Goal: Communication & Community: Share content

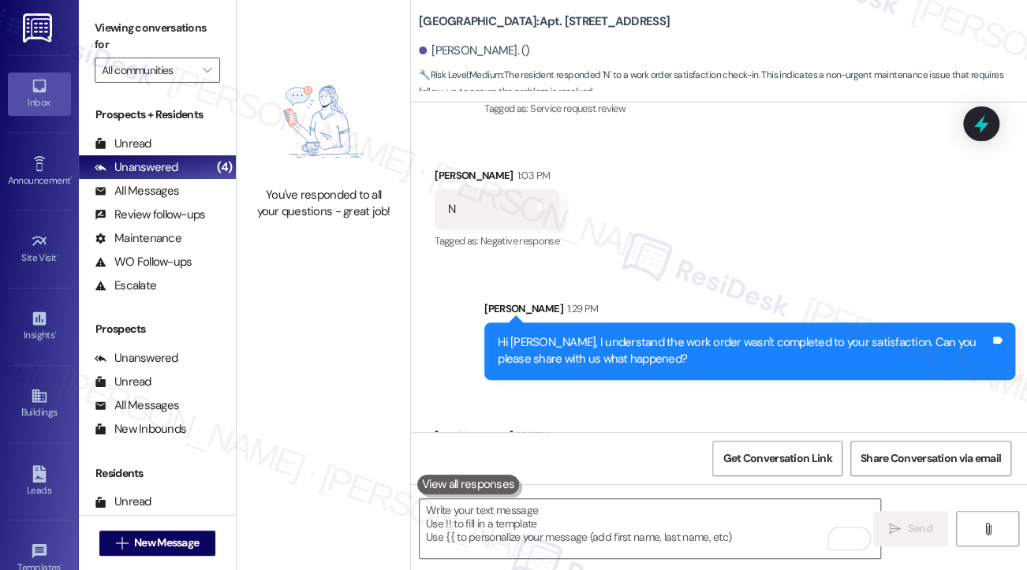
scroll to position [15573, 0]
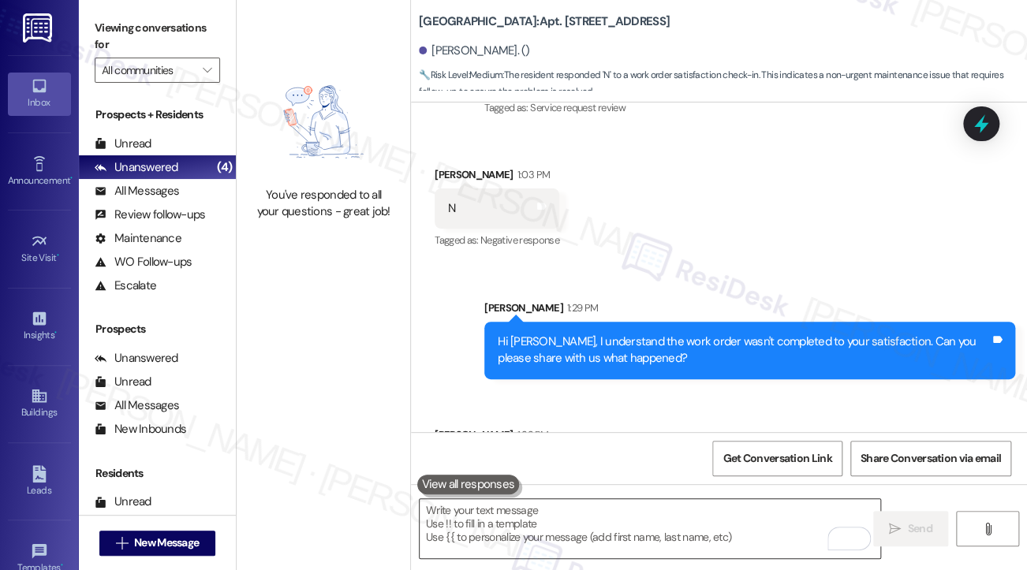
click at [602, 520] on textarea "To enrich screen reader interactions, please activate Accessibility in Grammarl…" at bounding box center [650, 528] width 461 height 59
click at [640, 460] on div "There's water in my light fixture, water in the ceiling that look like it's abo…" at bounding box center [653, 468] width 410 height 17
copy div "There's water in my light fixture, water in the ceiling that look like it's abo…"
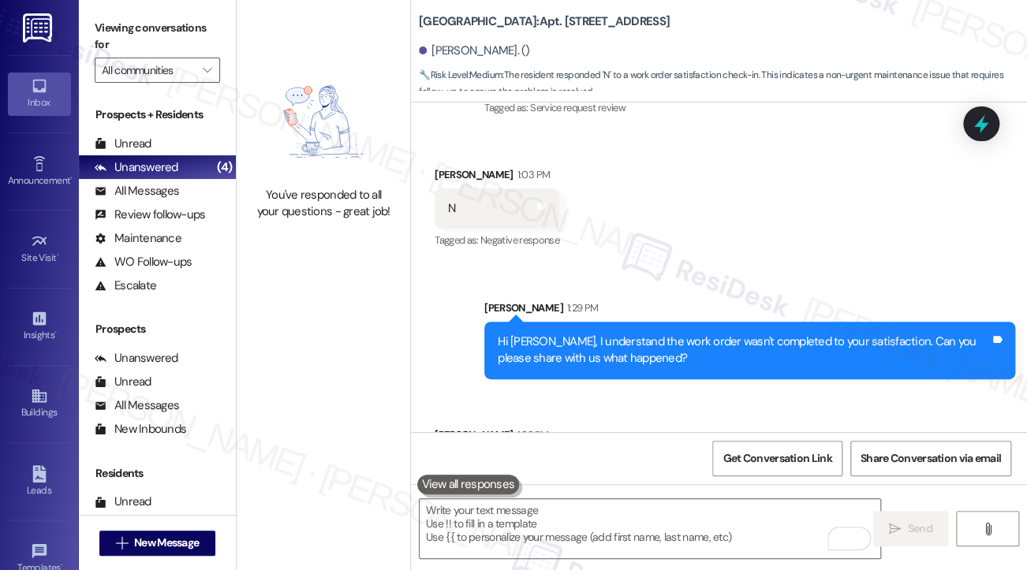
click at [110, 34] on label "Viewing conversations for" at bounding box center [157, 37] width 125 height 42
click at [547, 536] on textarea "To enrich screen reader interactions, please activate Accessibility in Grammarl…" at bounding box center [650, 528] width 461 height 59
click at [116, 41] on label "Viewing conversations for" at bounding box center [157, 37] width 125 height 42
click at [505, 524] on textarea "To enrich screen reader interactions, please activate Accessibility in Grammarl…" at bounding box center [650, 528] width 461 height 59
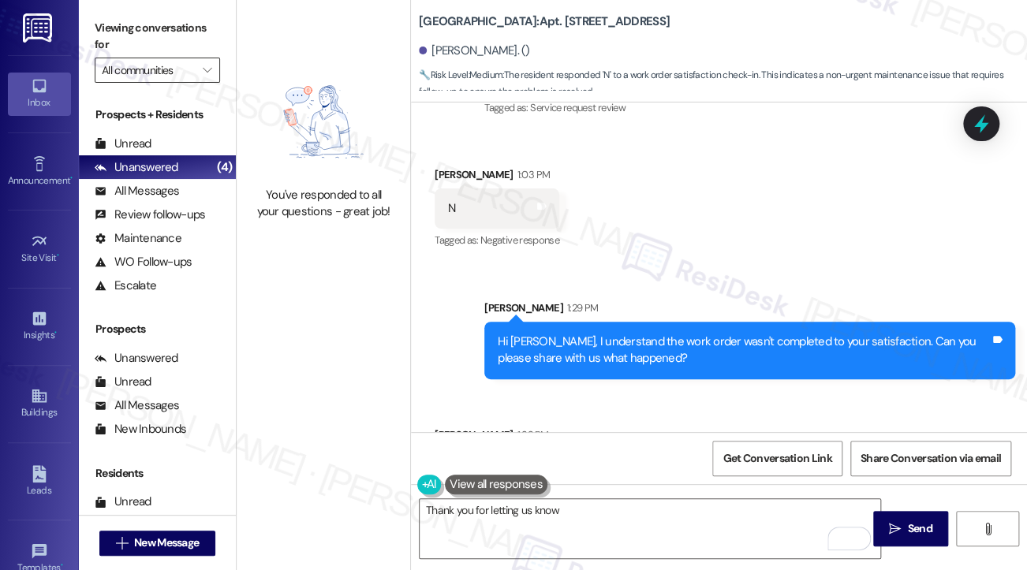
drag, startPoint x: 106, startPoint y: 22, endPoint x: 145, endPoint y: 72, distance: 62.9
click at [106, 22] on label "Viewing conversations for" at bounding box center [157, 37] width 125 height 42
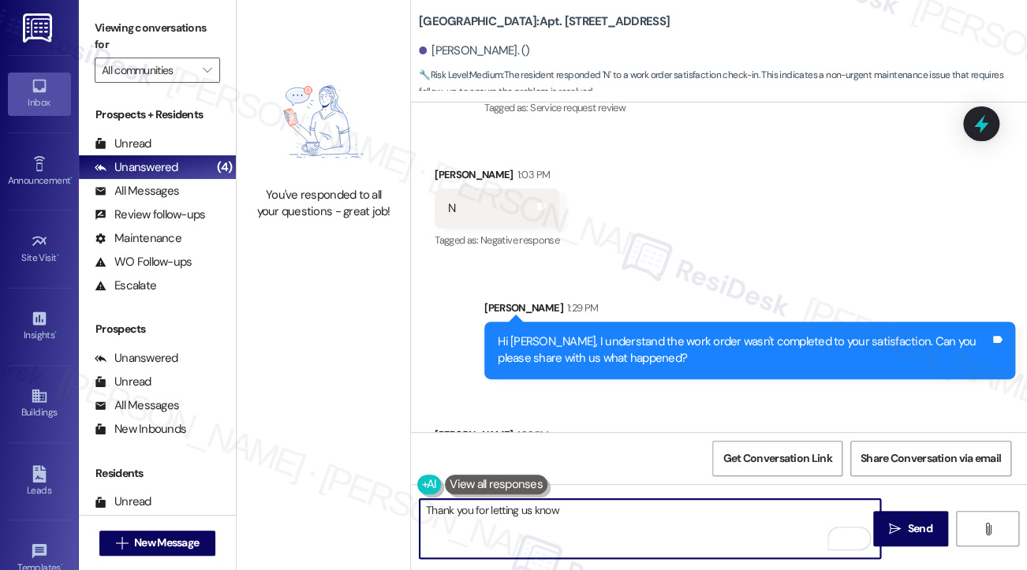
click at [586, 515] on textarea "Thank you for letting us know" at bounding box center [650, 528] width 461 height 59
paste textarea "right away."
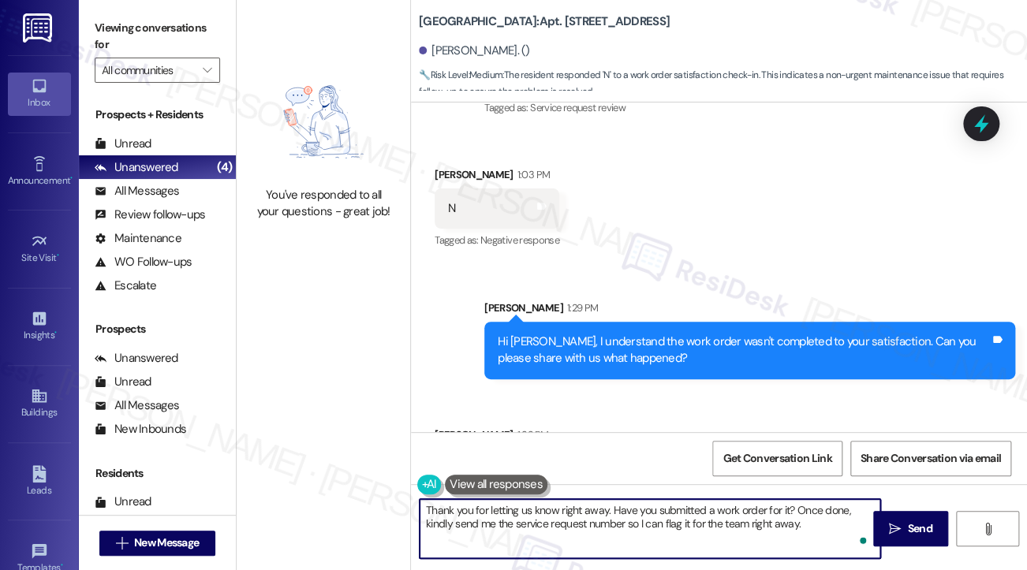
click at [695, 524] on textarea "Thank you for letting us know right away. Have you submitted a work order for i…" at bounding box center [650, 528] width 461 height 59
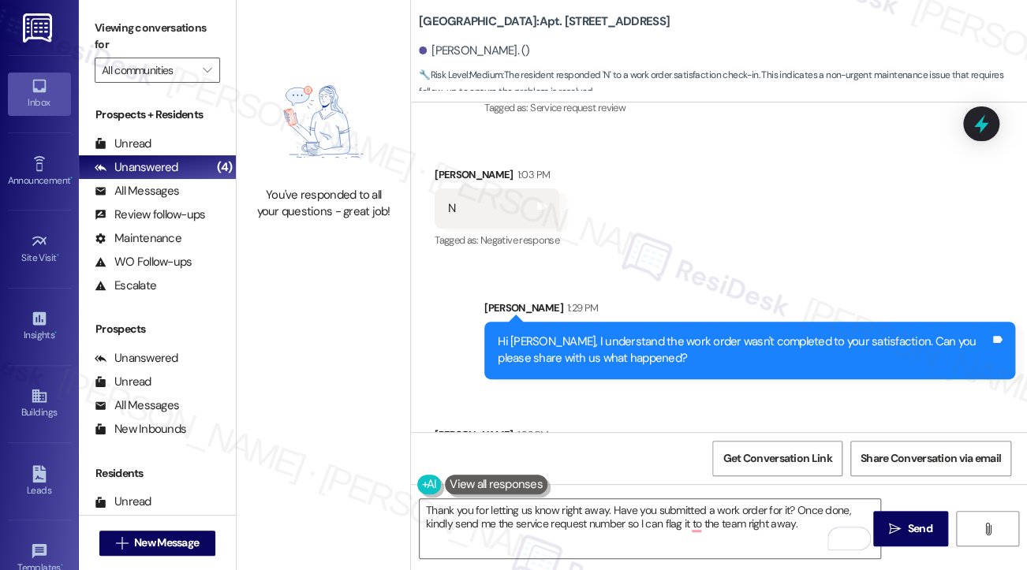
click at [118, 42] on label "Viewing conversations for" at bounding box center [157, 37] width 125 height 42
click at [797, 528] on textarea "Thank you for letting us know right away. Have you submitted a work order for i…" at bounding box center [650, 528] width 461 height 59
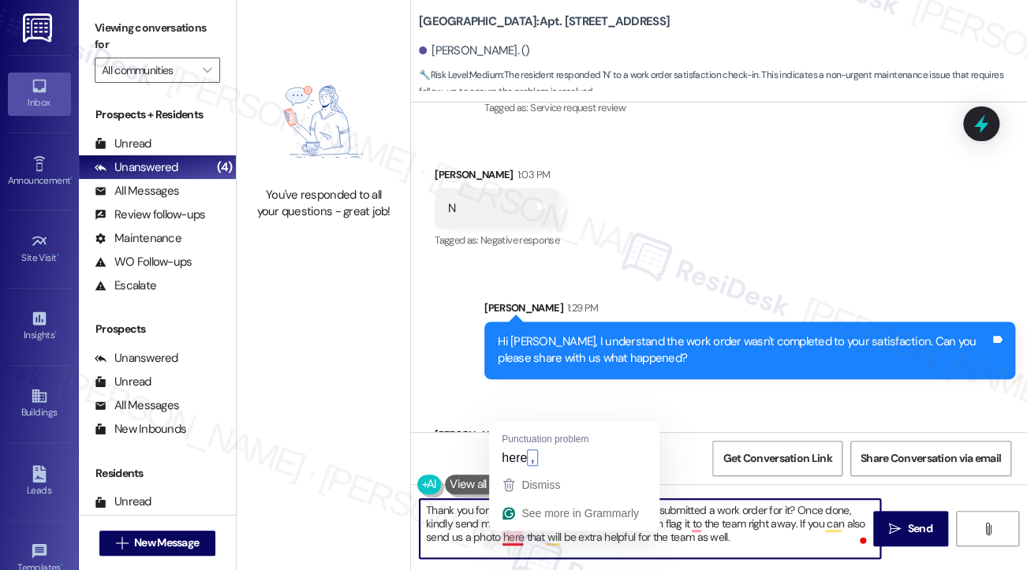
type textarea "Thank you for letting us know right away. Have you submitted a work order for i…"
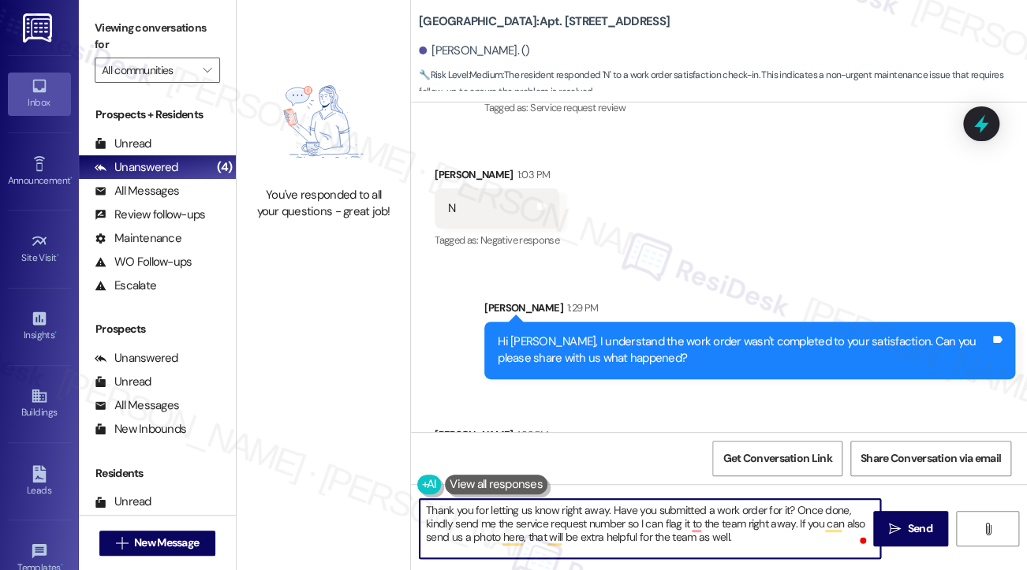
click at [809, 539] on textarea "Thank you for letting us know right away. Have you submitted a work order for i…" at bounding box center [650, 528] width 461 height 59
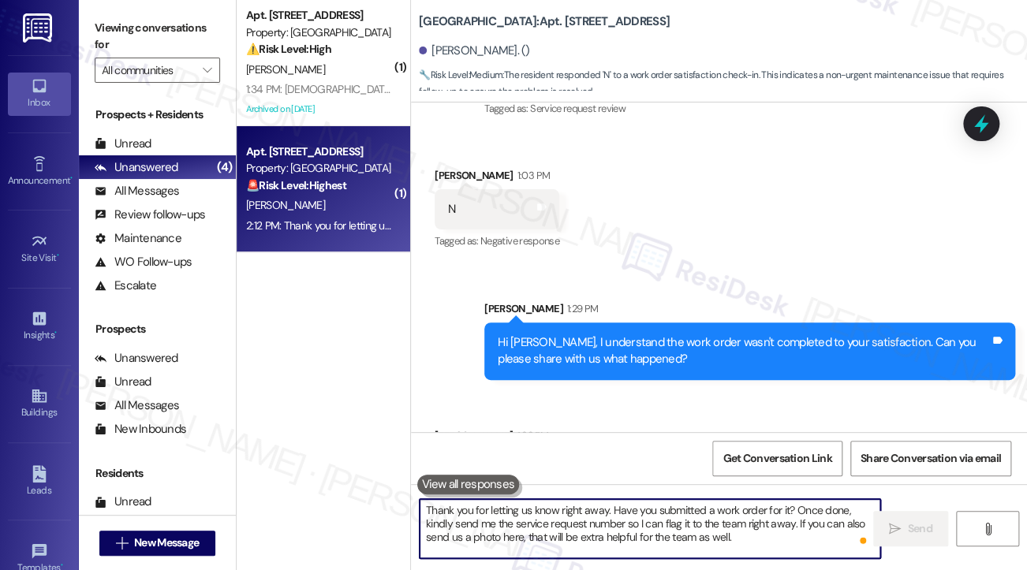
scroll to position [15717, 0]
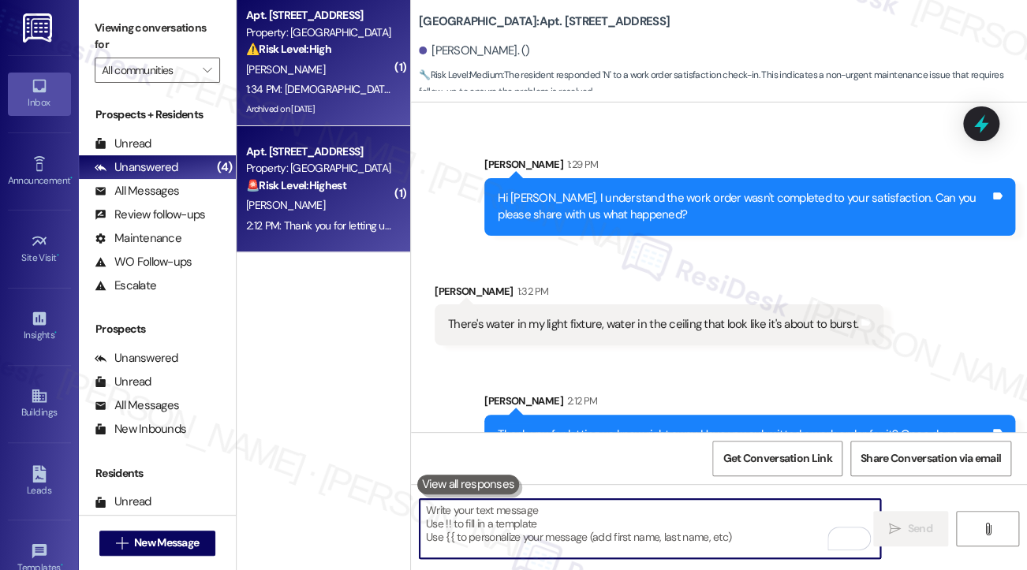
click at [349, 89] on div "1:34 PM: [DEMOGRAPHIC_DATA] in office told me [DATE] they were waiting on new c…" at bounding box center [997, 89] width 1503 height 14
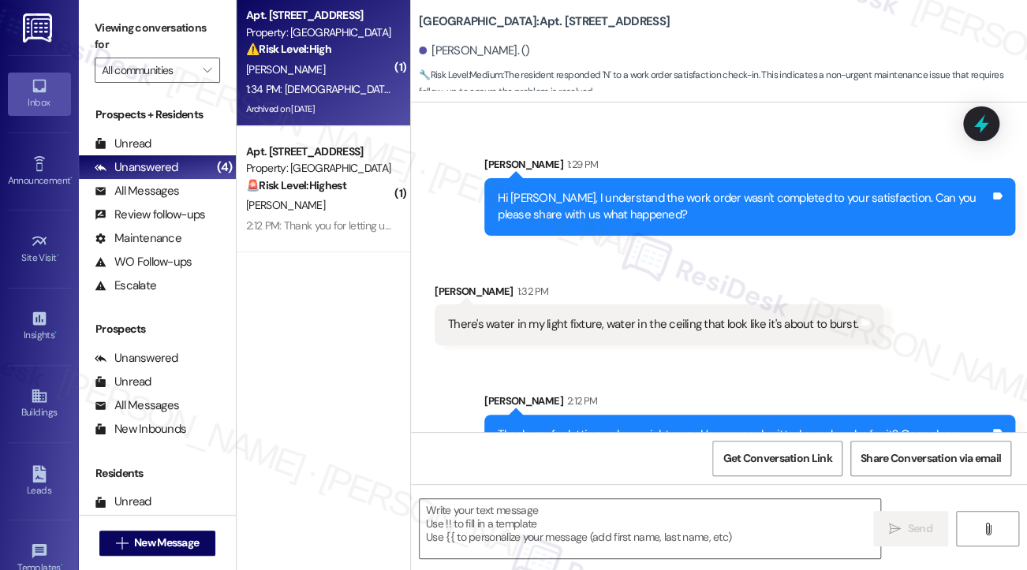
type textarea "Fetching suggested responses. Please feel free to read through the conversation…"
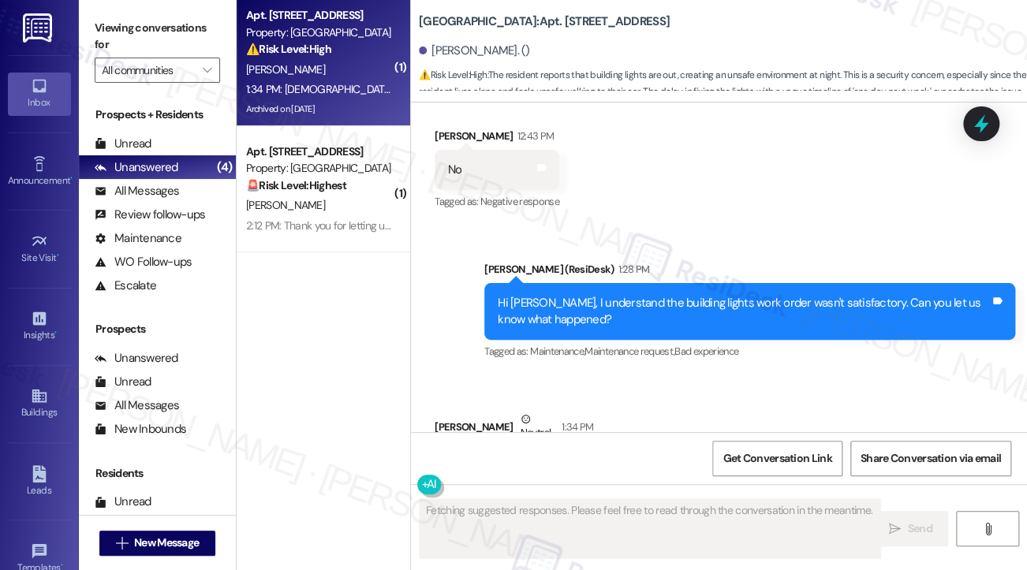
scroll to position [36443, 0]
click at [632, 461] on div "[DEMOGRAPHIC_DATA] in office told me [DATE] they were waiting on new contractor…" at bounding box center [694, 495] width 492 height 68
click at [696, 295] on div "Hi [PERSON_NAME], I understand the building lights work order wasn't satisfacto…" at bounding box center [744, 312] width 492 height 34
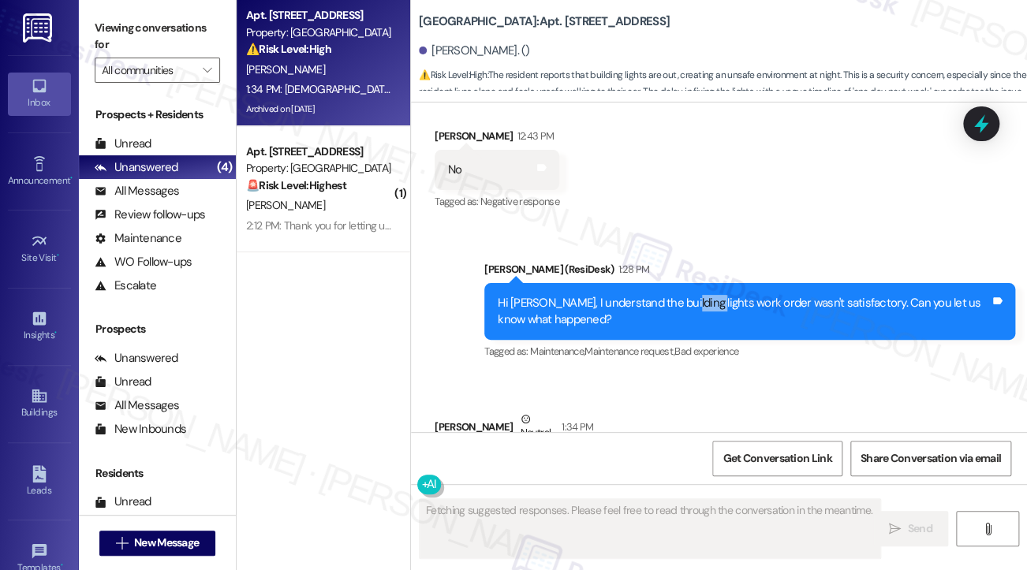
click at [696, 295] on div "Hi [PERSON_NAME], I understand the building lights work order wasn't satisfacto…" at bounding box center [744, 312] width 492 height 34
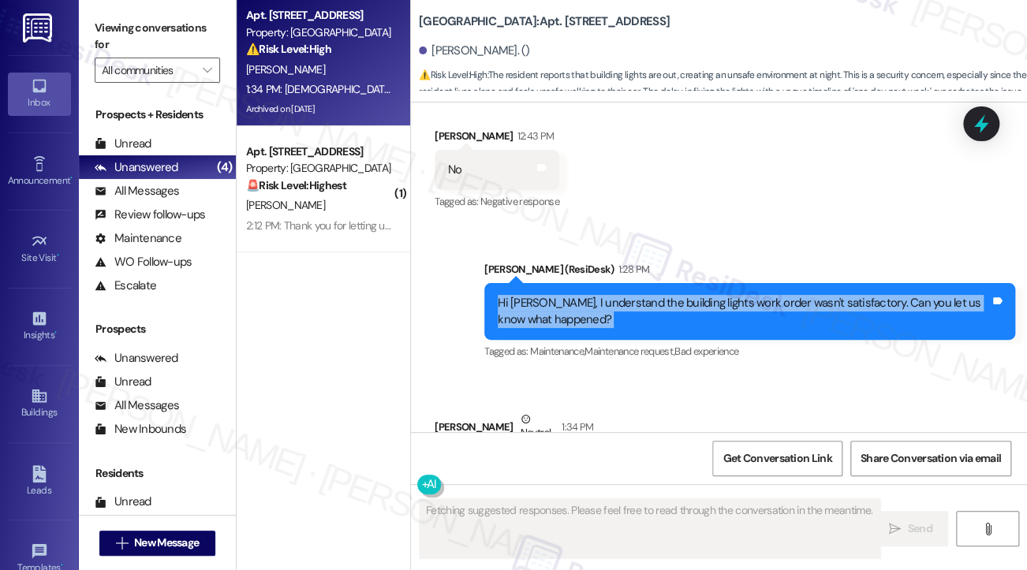
click at [696, 295] on div "Hi [PERSON_NAME], I understand the building lights work order wasn't satisfacto…" at bounding box center [744, 312] width 492 height 34
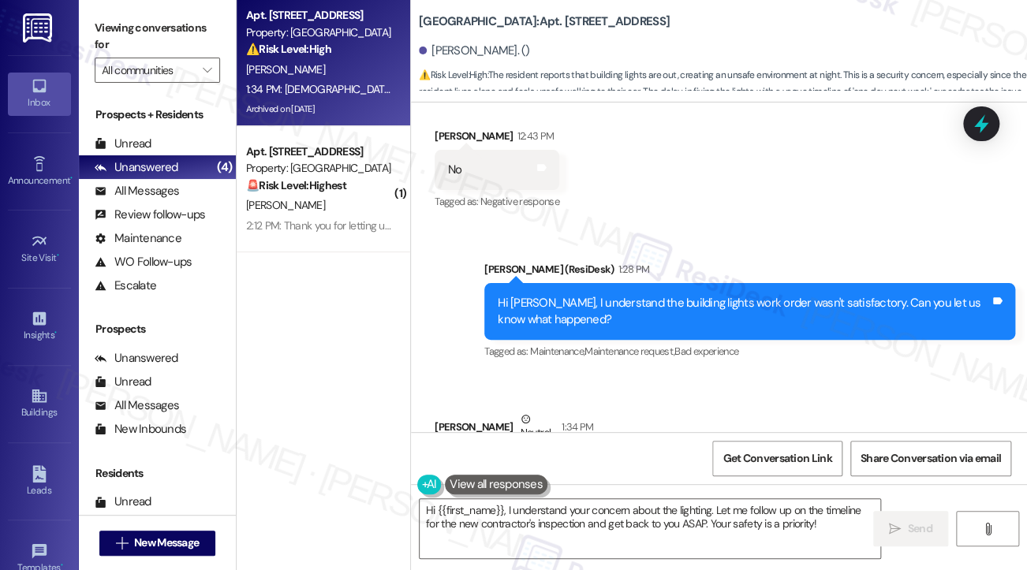
click at [598, 461] on div "[DEMOGRAPHIC_DATA] in office told me [DATE] they were waiting on new contractor…" at bounding box center [694, 495] width 492 height 68
click at [618, 461] on div "[DEMOGRAPHIC_DATA] in office told me [DATE] they were waiting on new contractor…" at bounding box center [694, 495] width 492 height 68
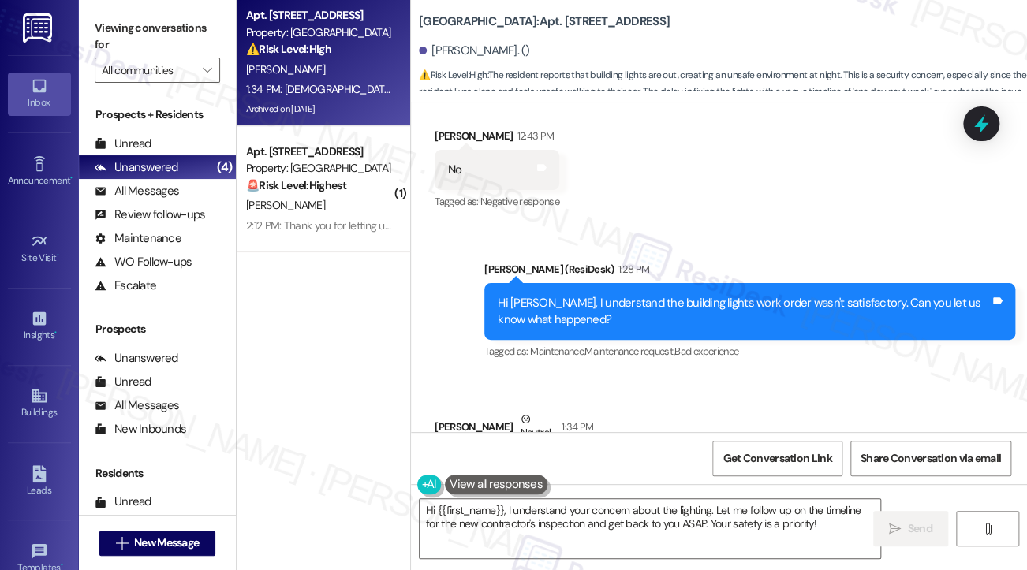
click at [618, 461] on div "[DEMOGRAPHIC_DATA] in office told me [DATE] they were waiting on new contractor…" at bounding box center [694, 495] width 492 height 68
click at [110, 31] on label "Viewing conversations for" at bounding box center [157, 37] width 125 height 42
click at [714, 516] on textarea "Hi {{first_name}}, I understand your concern about the lighting. Let me follow …" at bounding box center [650, 528] width 461 height 59
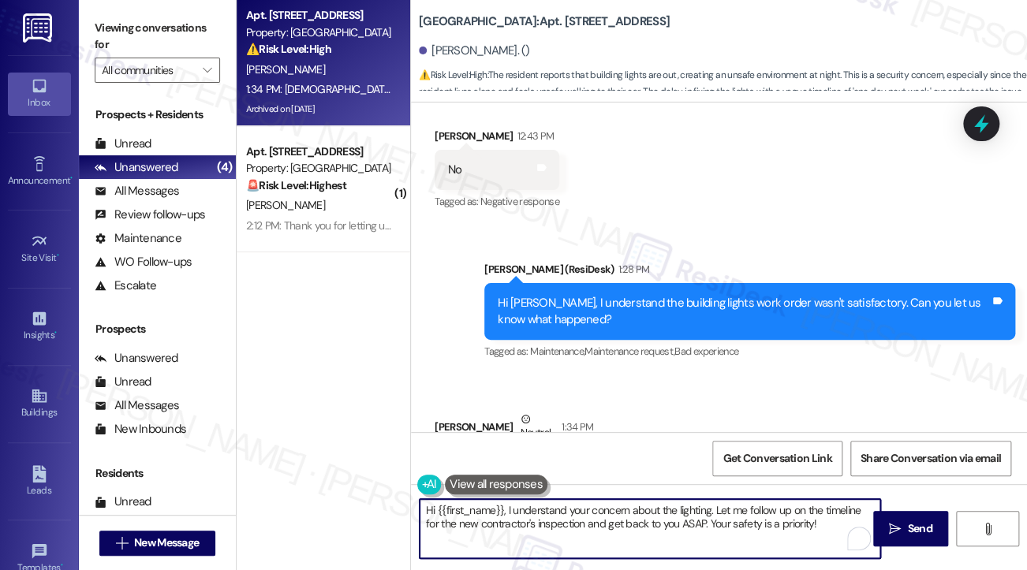
click at [714, 516] on textarea "Hi {{first_name}}, I understand your concern about the lighting. Let me follow …" at bounding box center [650, 528] width 461 height 59
paste textarea "Thank you for sharing your concerns—I completely understand how important it is…"
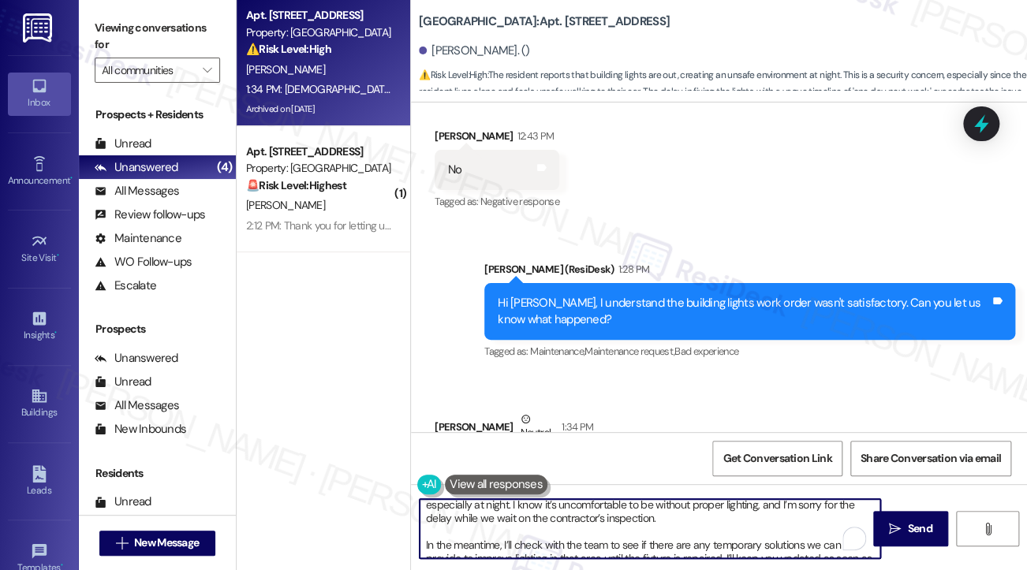
scroll to position [0, 0]
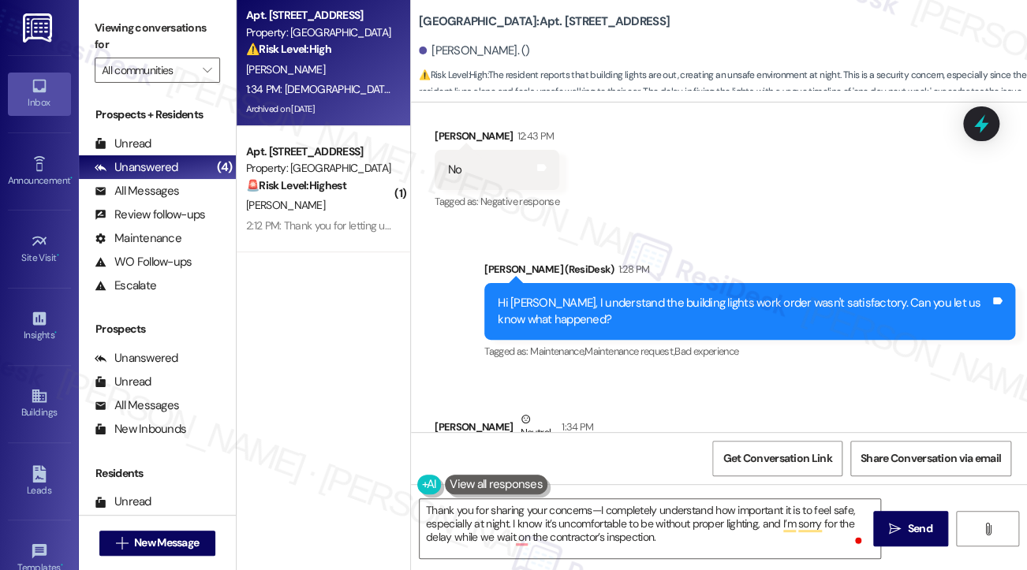
click at [450, 411] on div "[PERSON_NAME] Neutral 1:34 PM" at bounding box center [700, 430] width 531 height 39
copy div "[PERSON_NAME]"
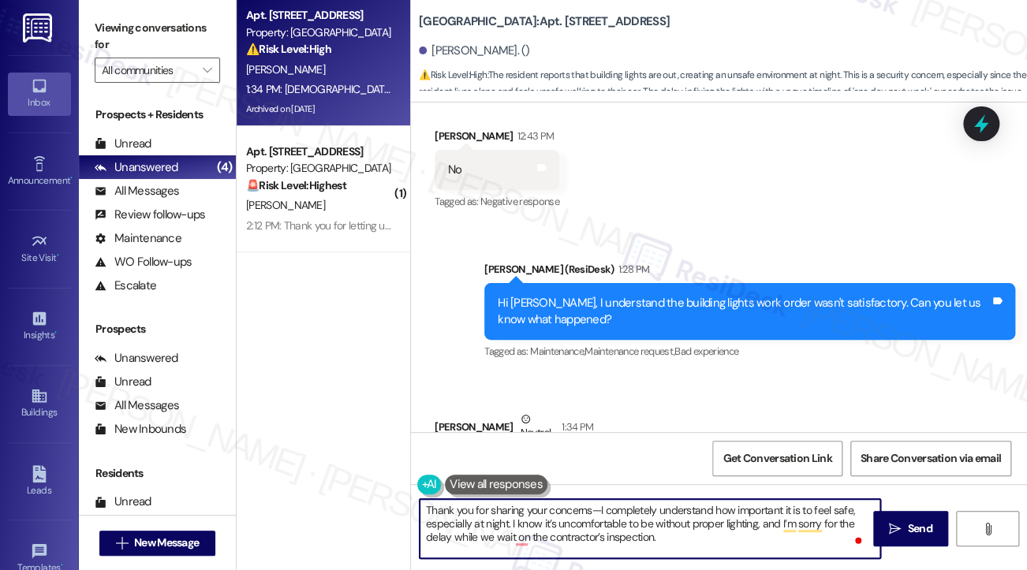
click at [593, 505] on textarea "Thank you for sharing your concerns—I completely understand how important it is…" at bounding box center [650, 528] width 461 height 59
paste textarea "[PERSON_NAME]"
click at [675, 511] on textarea "Thank you for sharing your concerns, [PERSON_NAME]. I completely understand how…" at bounding box center [650, 528] width 461 height 59
click at [690, 508] on textarea "Thank you for sharing your concerns, [PERSON_NAME]. I understand how important …" at bounding box center [650, 528] width 461 height 59
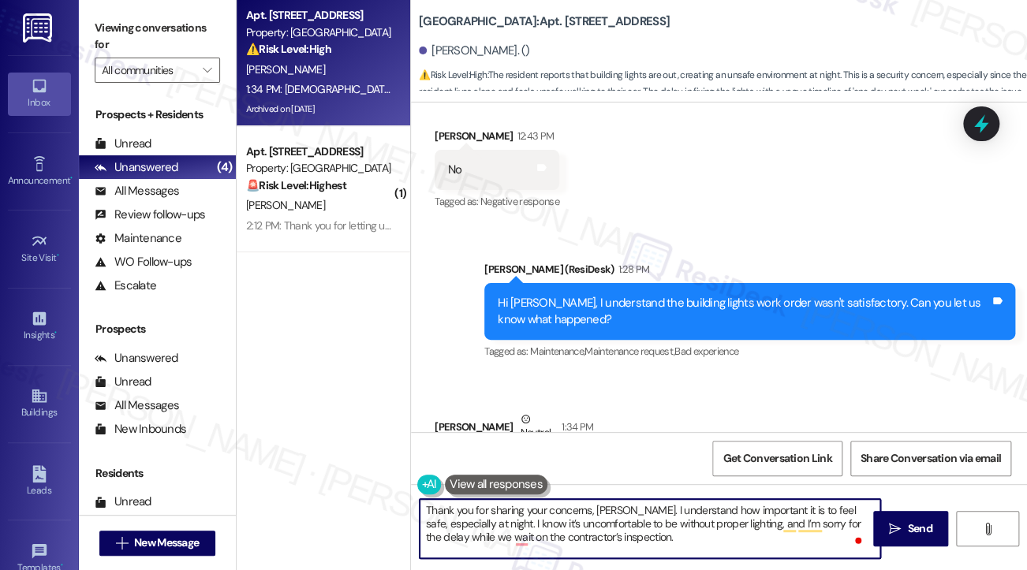
click at [690, 508] on textarea "Thank you for sharing your concerns, [PERSON_NAME]. I understand how important …" at bounding box center [650, 528] width 461 height 59
click at [511, 520] on textarea "Thank you for sharing your concerns, [PERSON_NAME]. I understand how important …" at bounding box center [650, 528] width 461 height 59
drag, startPoint x: 666, startPoint y: 540, endPoint x: 518, endPoint y: 522, distance: 148.6
click at [513, 523] on textarea "Thank you for sharing your concerns, [PERSON_NAME]. I understand how important …" at bounding box center [650, 528] width 461 height 59
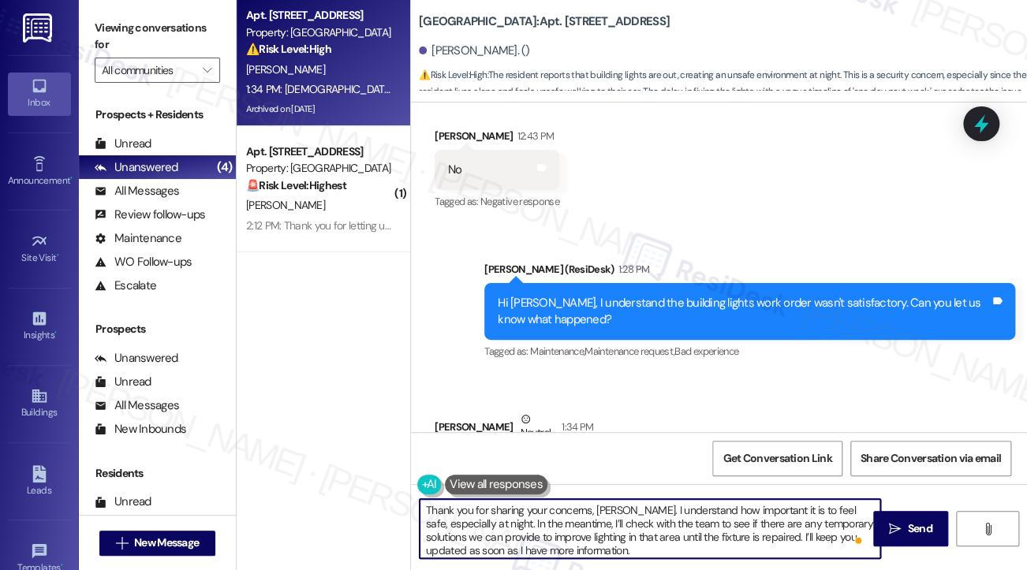
click at [621, 548] on textarea "Thank you for sharing your concerns, [PERSON_NAME]. I understand how important …" at bounding box center [650, 528] width 461 height 59
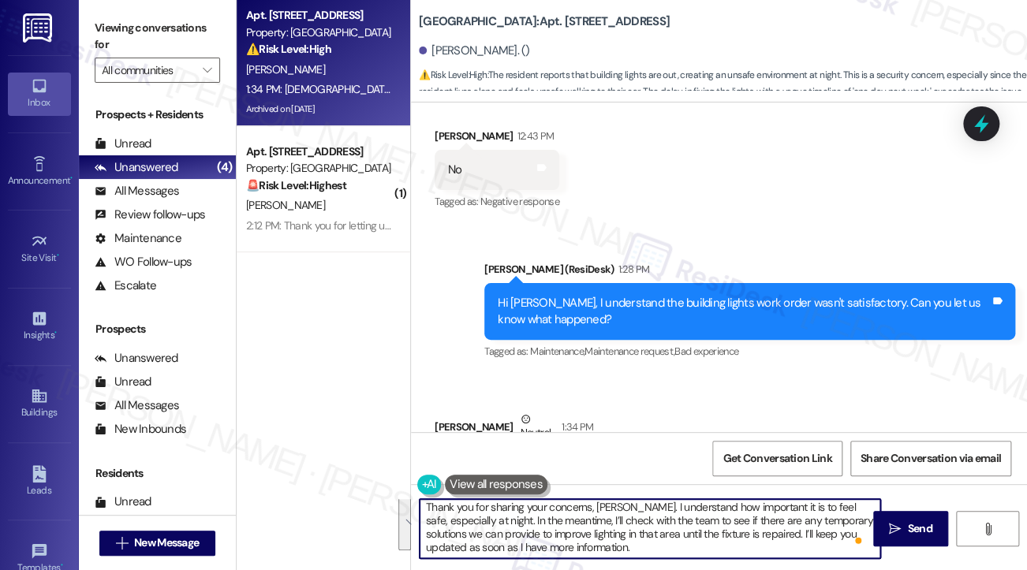
click at [658, 537] on textarea "Thank you for sharing your concerns, [PERSON_NAME]. I understand how important …" at bounding box center [650, 528] width 461 height 59
click at [704, 548] on textarea "Thank you for sharing your concerns, [PERSON_NAME]. I understand how important …" at bounding box center [650, 528] width 461 height 59
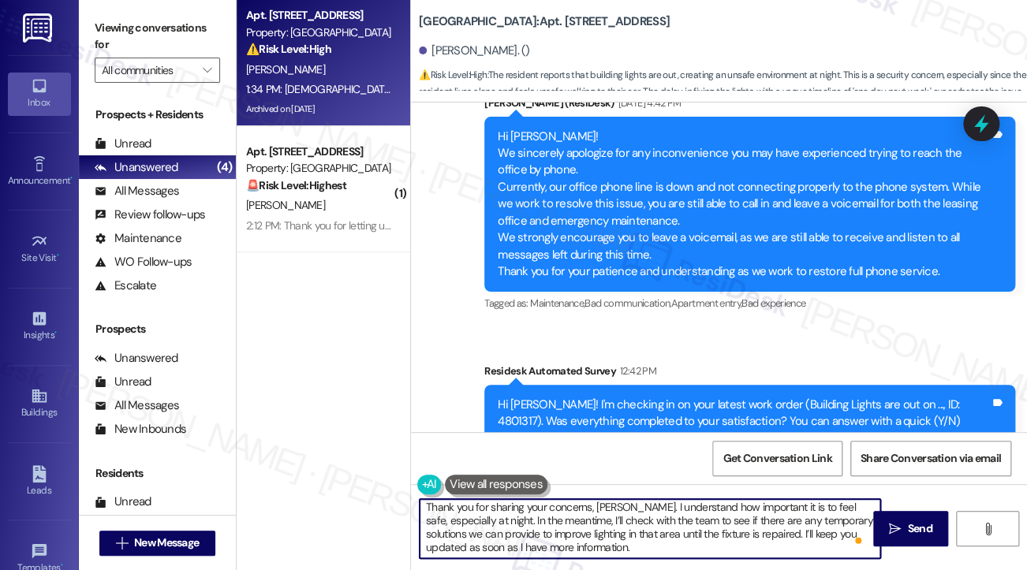
scroll to position [36049, 0]
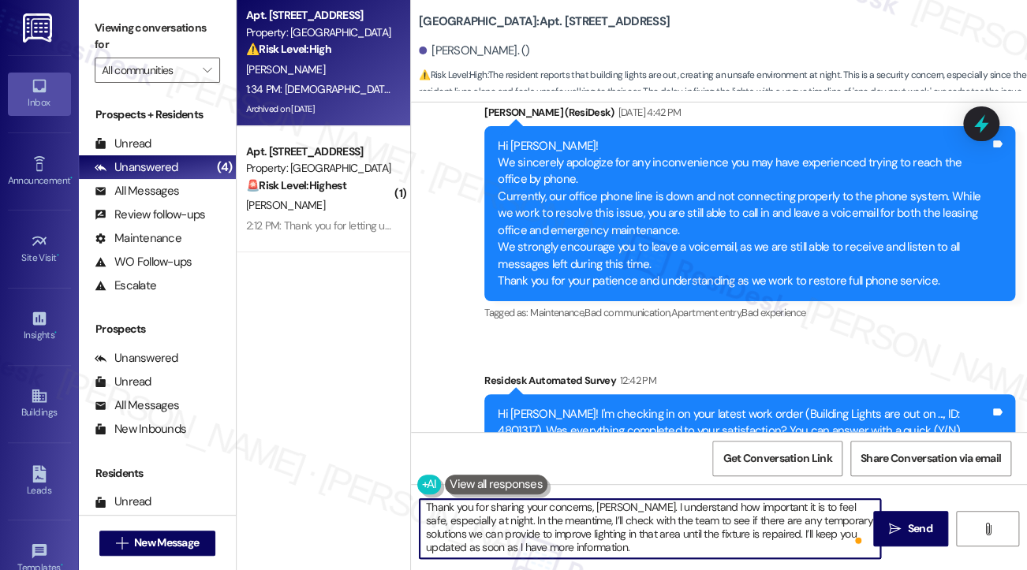
click at [912, 406] on div "Hi [PERSON_NAME]! I'm checking in on your latest work order (Building Lights ar…" at bounding box center [744, 423] width 492 height 34
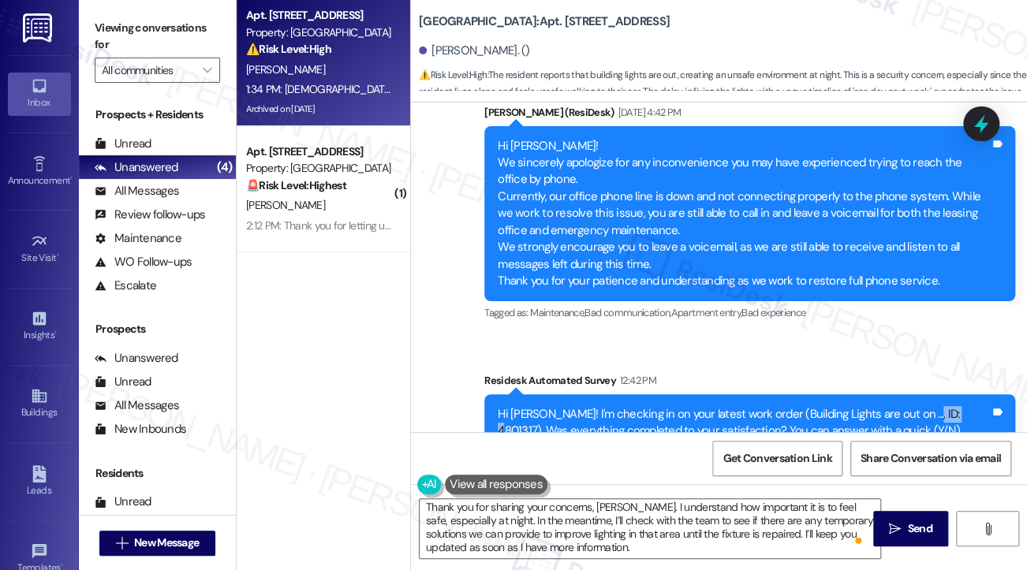
copy div "4801317"
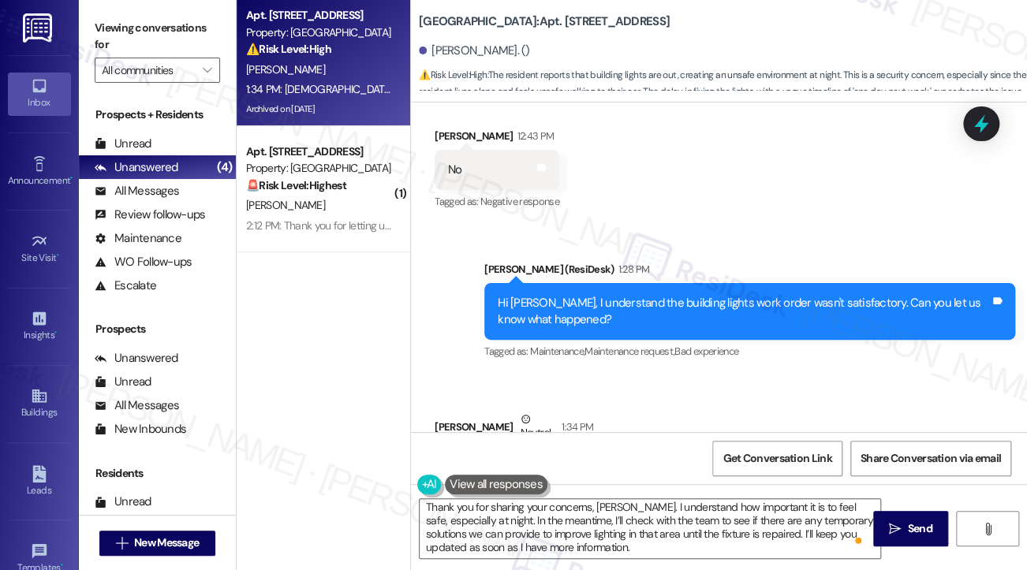
click at [110, 21] on label "Viewing conversations for" at bounding box center [157, 37] width 125 height 42
drag, startPoint x: 121, startPoint y: 32, endPoint x: 144, endPoint y: 44, distance: 26.1
click at [121, 32] on label "Viewing conversations for" at bounding box center [157, 37] width 125 height 42
click at [692, 545] on textarea "Thank you for sharing your concerns, [PERSON_NAME]. I understand how important …" at bounding box center [650, 528] width 461 height 59
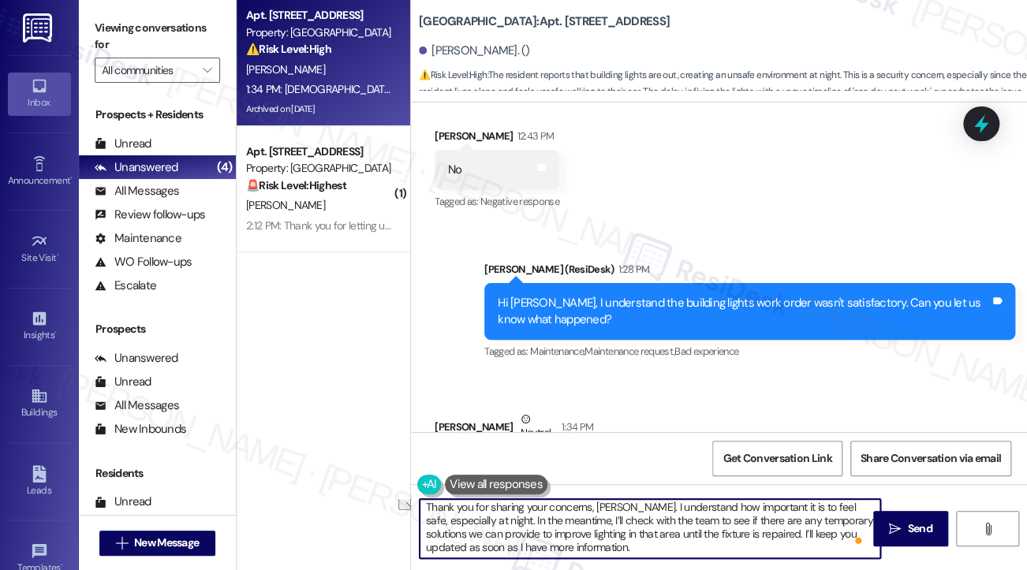
drag, startPoint x: 712, startPoint y: 543, endPoint x: 463, endPoint y: 551, distance: 249.3
click at [463, 551] on textarea "Thank you for sharing your concerns, [PERSON_NAME]. I understand how important …" at bounding box center [650, 528] width 461 height 59
click at [671, 561] on div "Thank you for sharing your concerns, [PERSON_NAME]. I understand how important …" at bounding box center [719, 543] width 616 height 118
drag, startPoint x: 664, startPoint y: 545, endPoint x: 816, endPoint y: 531, distance: 152.9
click at [816, 531] on textarea "Thank you for sharing your concerns, [PERSON_NAME]. I understand how important …" at bounding box center [650, 528] width 461 height 59
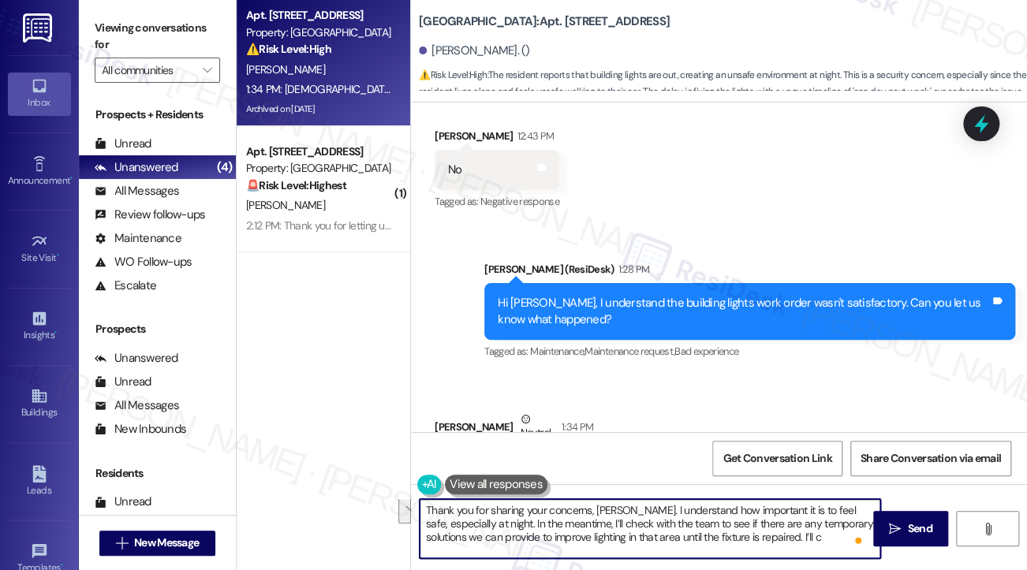
scroll to position [0, 0]
type textarea "Thank you for sharing your concerns, [PERSON_NAME]. I understand how important …"
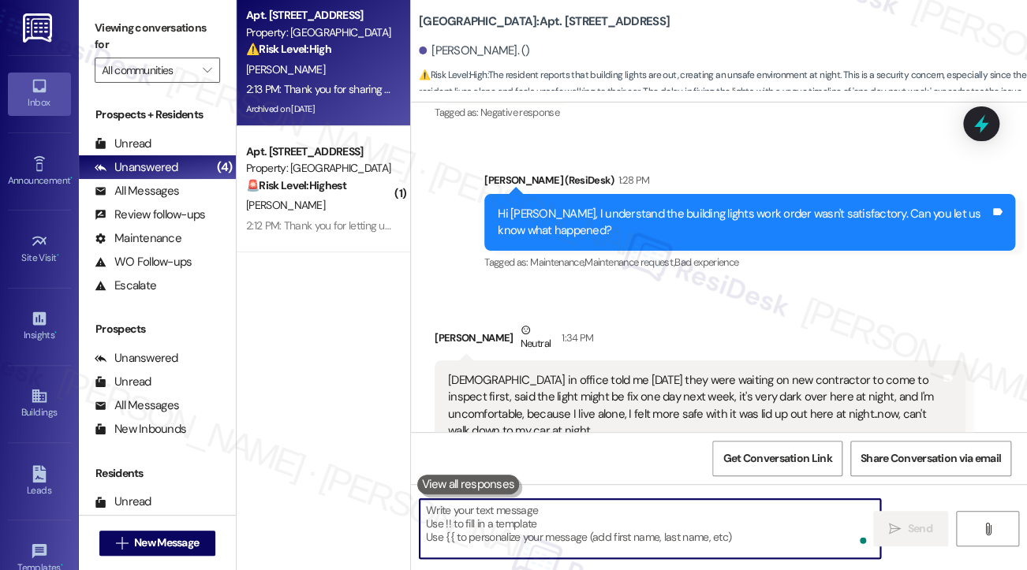
scroll to position [36604, 0]
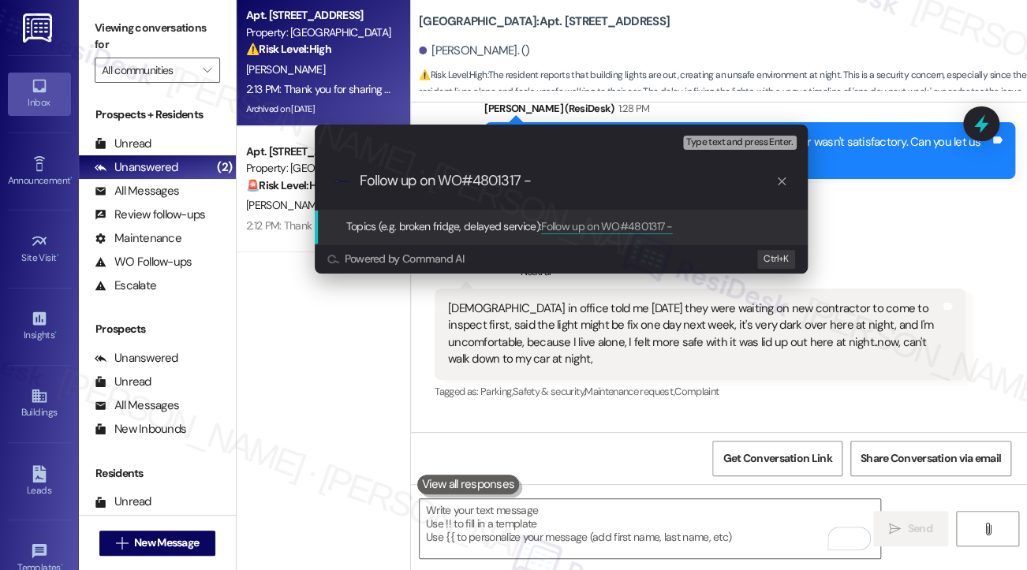
paste input "Update on Outdoor Light Fixture and Safety Concern"
drag, startPoint x: 459, startPoint y: 177, endPoint x: 520, endPoint y: 177, distance: 61.5
click at [520, 177] on input "Follow up on WO#4801317 - Update on Outdoor Light Fixture and Safety Concern" at bounding box center [568, 181] width 416 height 17
type input "Follow up on WO#4801317 - Outdoor Light Fixture and Safety Concern"
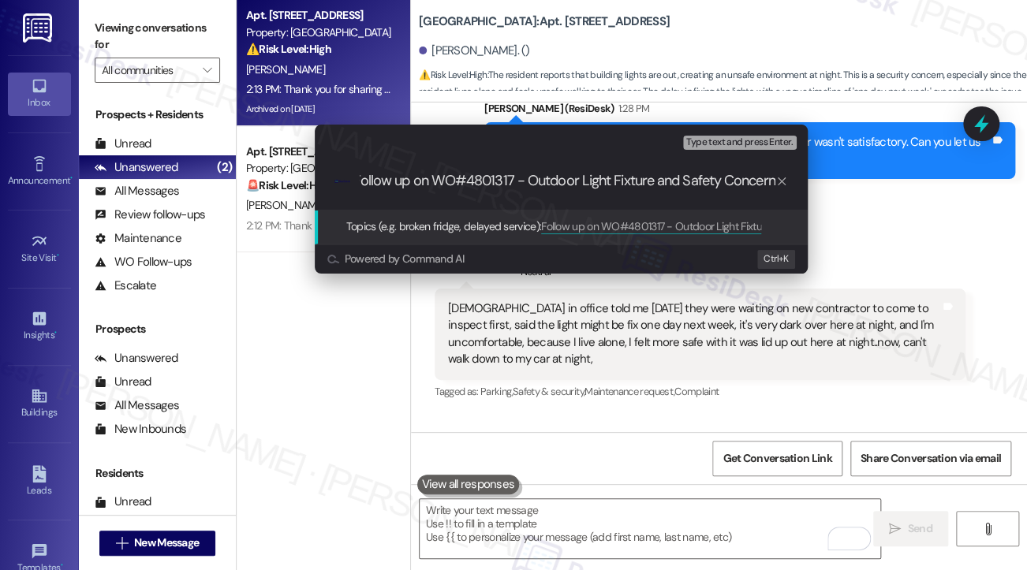
scroll to position [0, 5]
click at [592, 182] on input "Follow up on WO#4801317 - Outdoor Light Fixture and Safety Concern" at bounding box center [568, 181] width 416 height 17
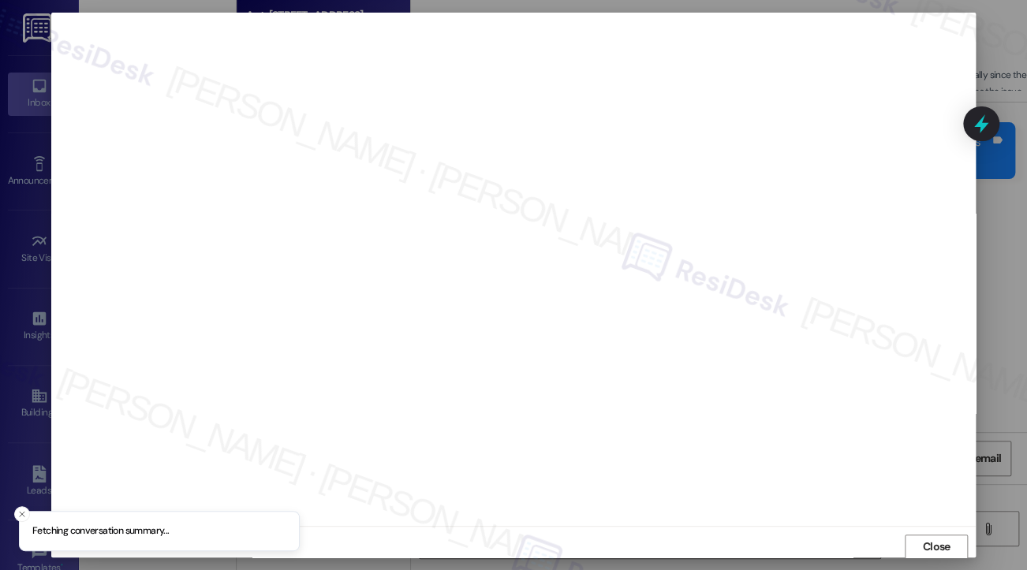
scroll to position [2, 0]
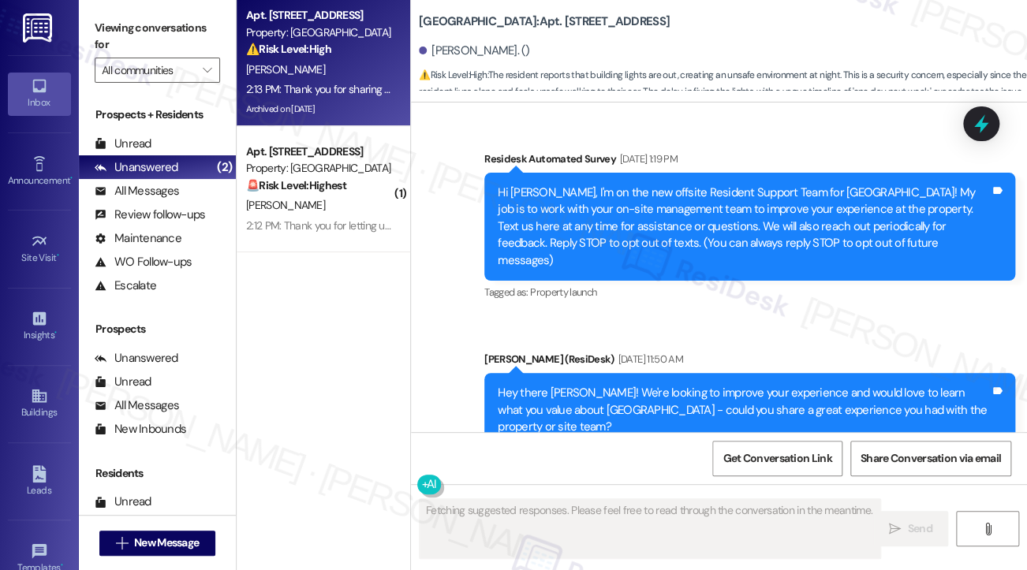
type textarea "Fetching suggested responses. Please feel free to read through the conversation…"
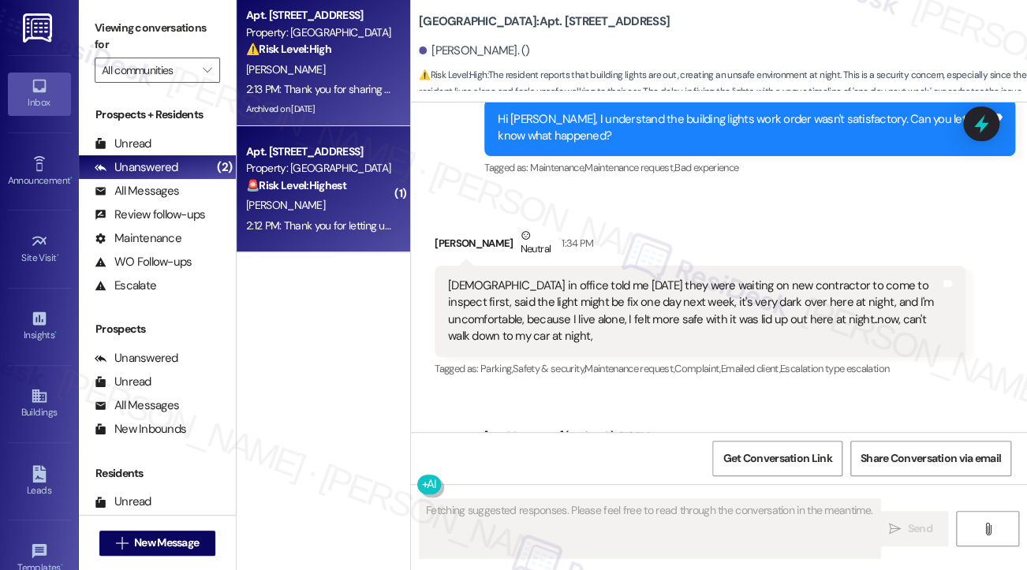
click at [242, 207] on div "Apt. 715, [STREET_ADDRESS] Property: Village Square 🚨 Risk Level: Highest The r…" at bounding box center [323, 189] width 173 height 126
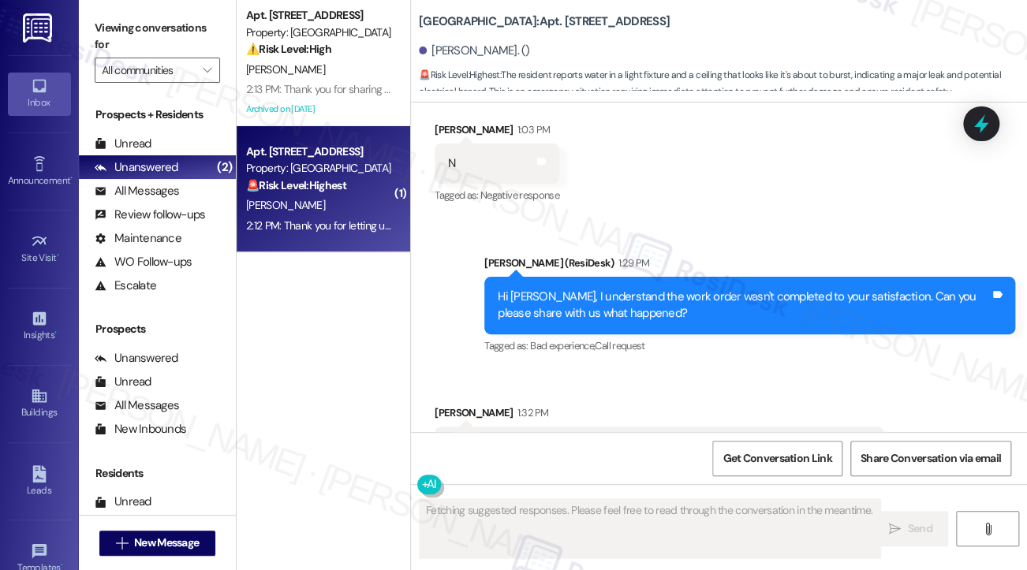
scroll to position [15786, 0]
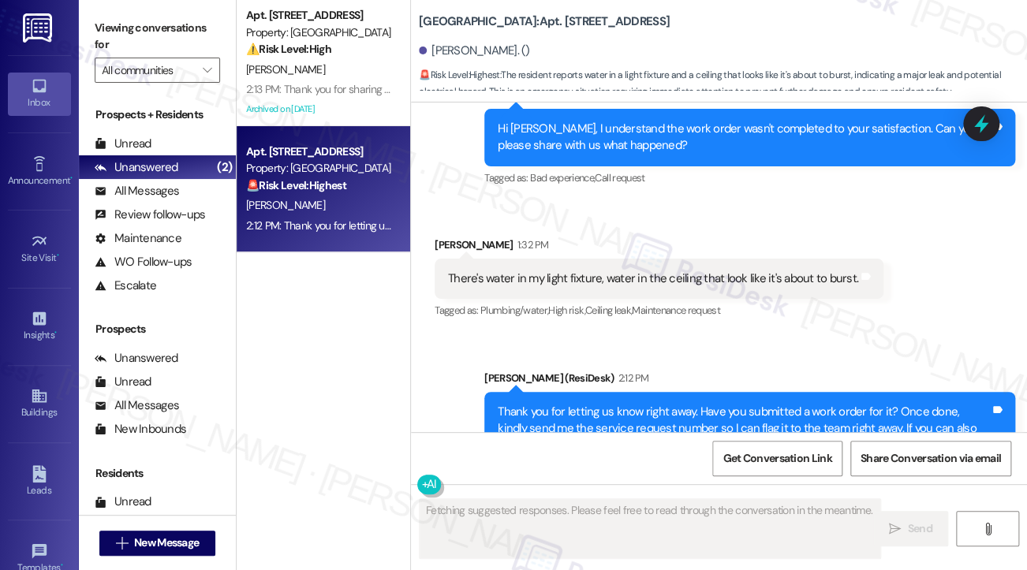
click at [591, 404] on div "Thank you for letting us know right away. Have you submitted a work order for i…" at bounding box center [744, 429] width 492 height 50
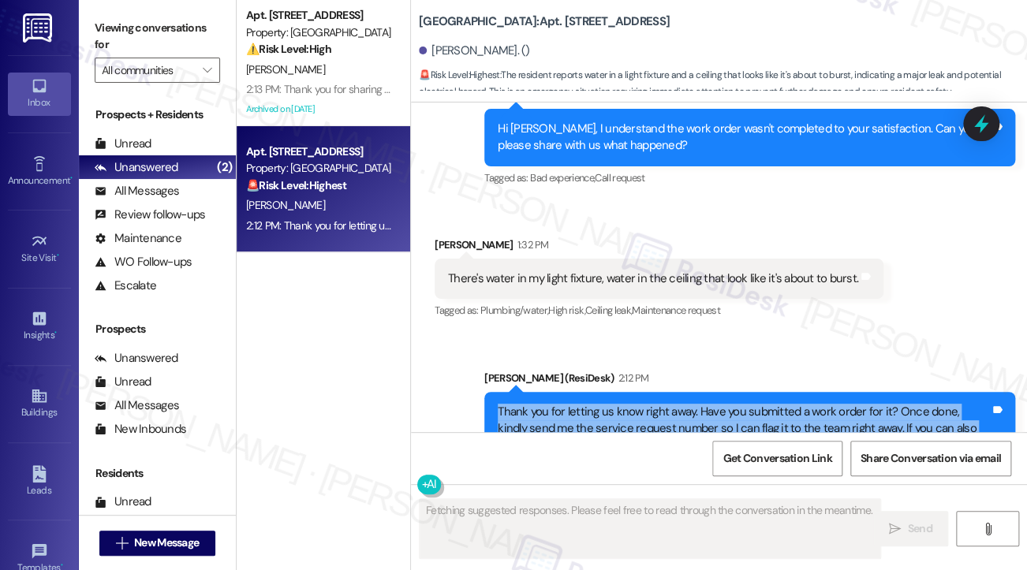
click at [591, 404] on div "Thank you for letting us know right away. Have you submitted a work order for i…" at bounding box center [744, 429] width 492 height 50
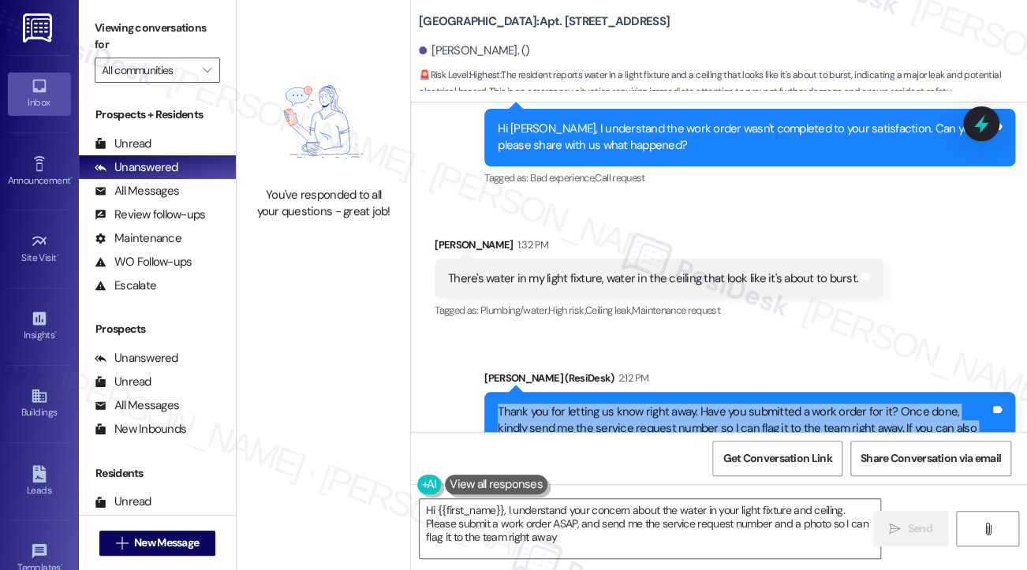
type textarea "Hi {{first_name}}, I understand your concern about the water in your light fixt…"
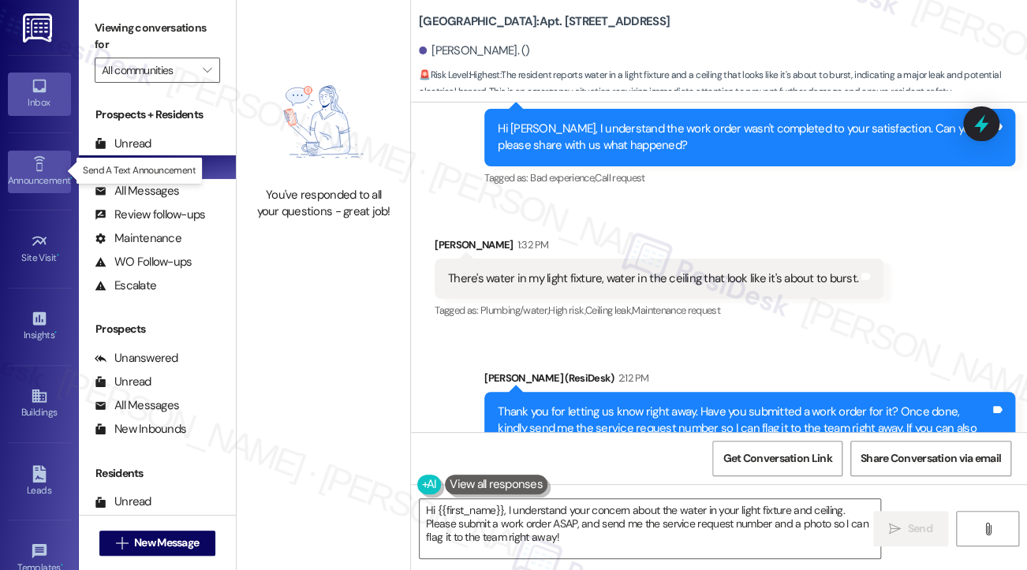
click at [54, 176] on div "Announcement •" at bounding box center [39, 181] width 79 height 16
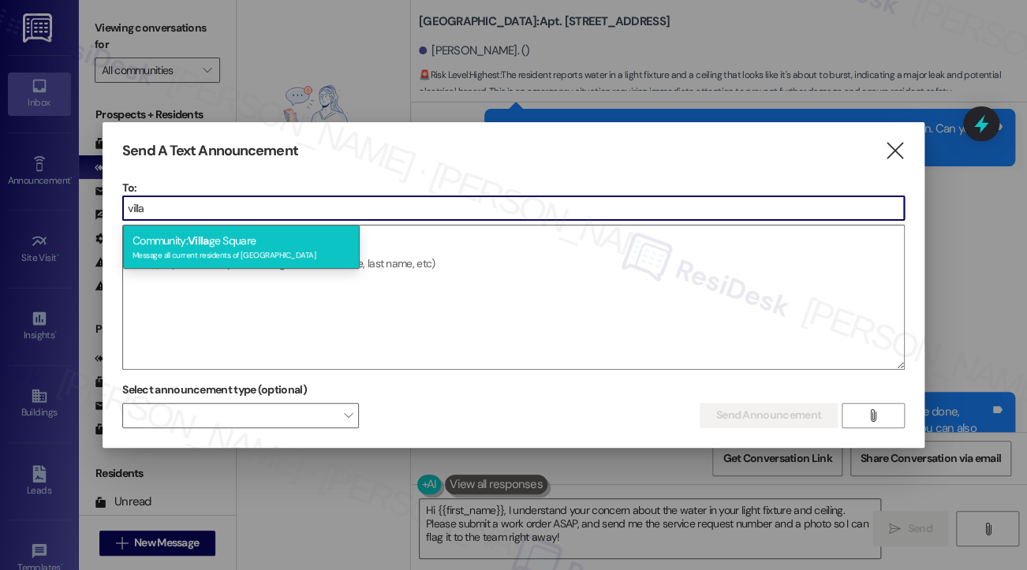
type input "villa"
click at [220, 246] on div "Community: [GEOGRAPHIC_DATA] Message all current residents of [GEOGRAPHIC_DATA]" at bounding box center [241, 247] width 237 height 45
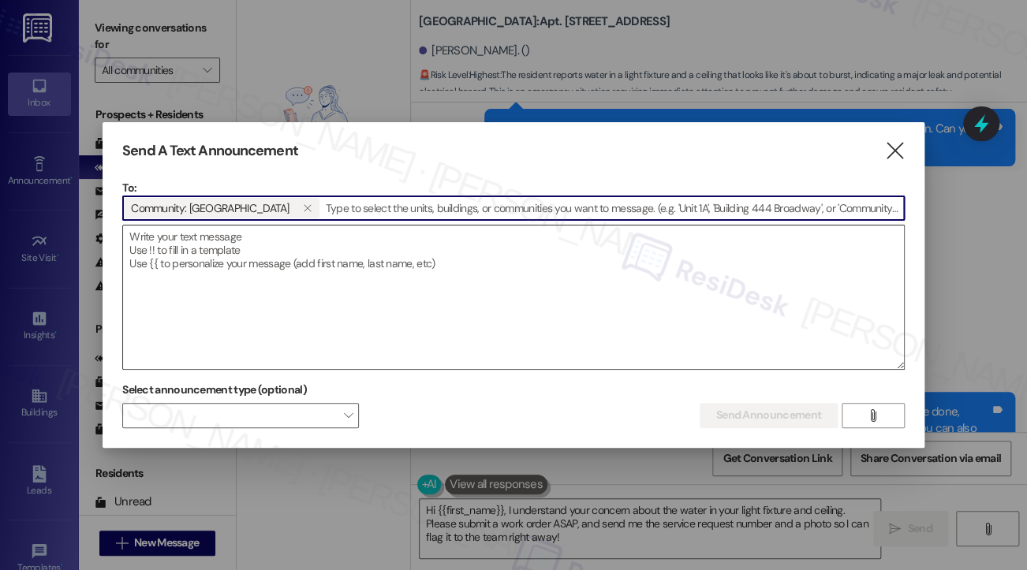
click at [227, 261] on textarea at bounding box center [513, 298] width 781 height 144
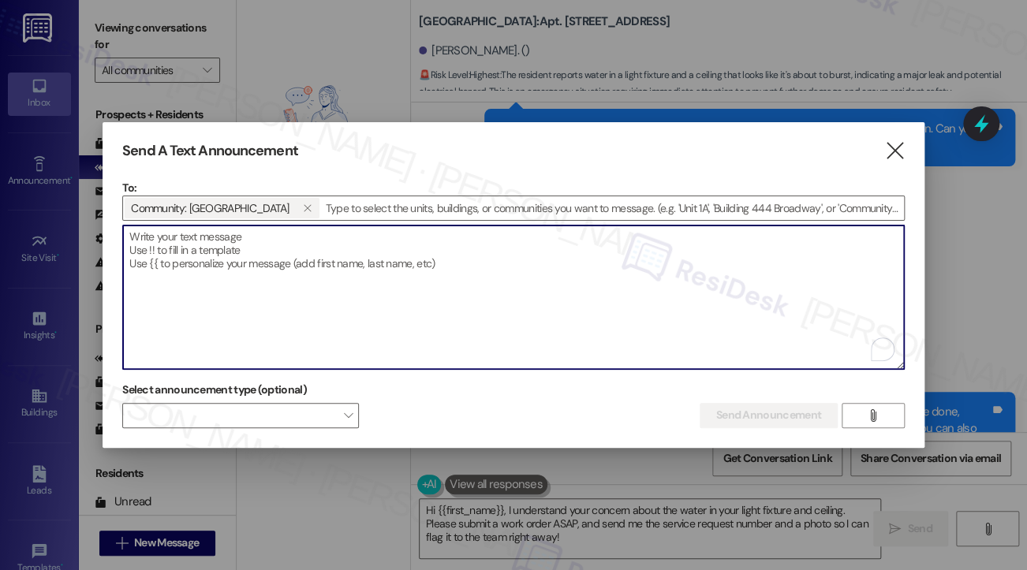
paste textarea "Hi {{first_name}}, It’s Pizza Party Time! Join us [DATE][DATE] 5:00 PM for free…"
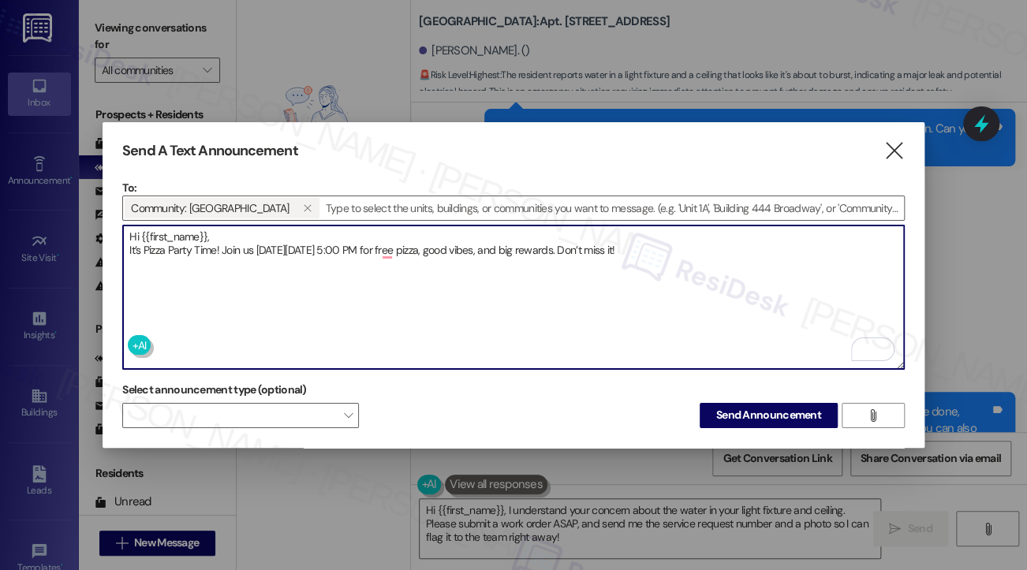
click at [309, 248] on textarea "Hi {{first_name}}, It’s Pizza Party Time! Join us [DATE][DATE] 5:00 PM for free…" at bounding box center [513, 298] width 781 height 144
click at [322, 252] on textarea "Hi {{first_name}}, It’s Pizza Party Time! Join us [DATE][DATE] 5:00 PM for free…" at bounding box center [513, 298] width 781 height 144
click at [225, 233] on textarea "Hi {{first_name}}, It’s Pizza Party Time! Join us [DATE][DATE] 5:00 PM for free…" at bounding box center [513, 298] width 781 height 144
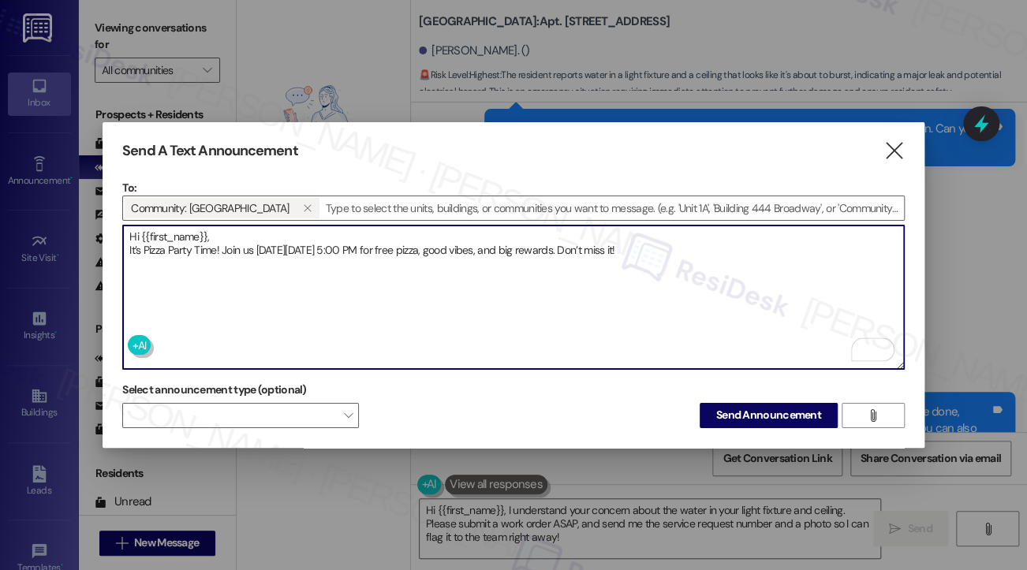
click at [225, 233] on textarea "Hi {{first_name}}, It’s Pizza Party Time! Join us [DATE][DATE] 5:00 PM for free…" at bounding box center [513, 298] width 781 height 144
click at [211, 245] on textarea "Hi {{first_name}}, It’s Pizza Party Time! Join us [DATE][DATE] 5:00 PM for free…" at bounding box center [513, 298] width 781 height 144
click at [697, 249] on textarea "Hi {{first_name}}, It’s Pizza Party Time! Join us [DATE][DATE] 5:00 PM for free…" at bounding box center [513, 298] width 781 height 144
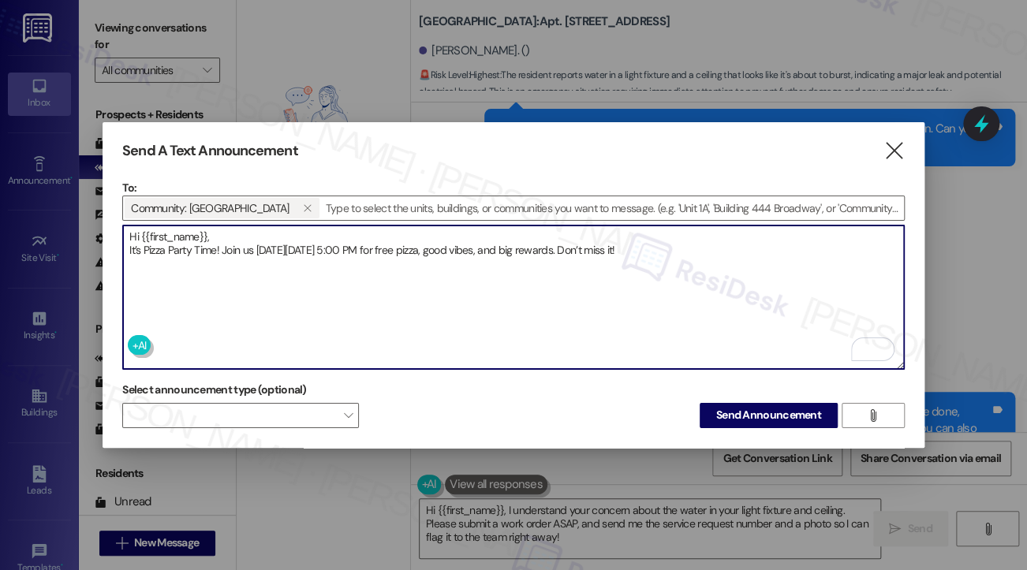
click at [697, 249] on textarea "Hi {{first_name}}, It’s Pizza Party Time! Join us [DATE][DATE] 5:00 PM for free…" at bounding box center [513, 298] width 781 height 144
type textarea "Hi {{first_name}}, It’s Pizza Party Time! Join us [DATE][DATE] 5:00 PM for free…"
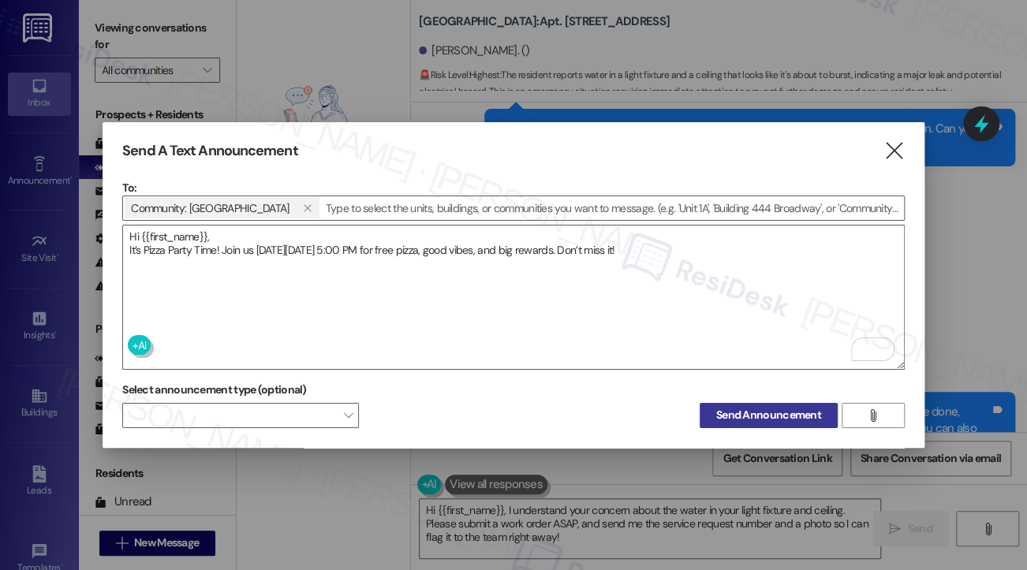
click at [753, 413] on span "Send Announcement" at bounding box center [768, 415] width 105 height 17
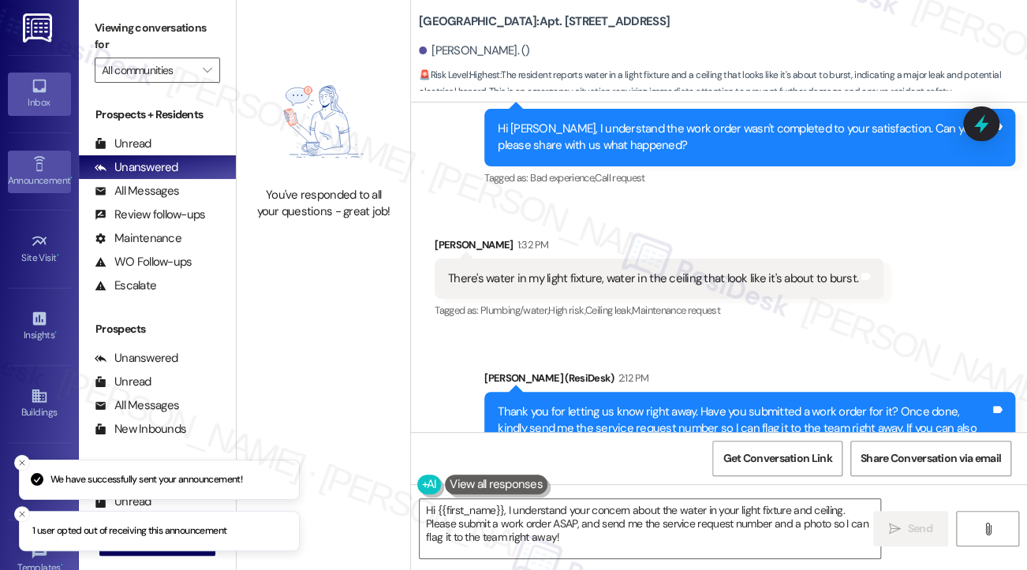
click at [25, 154] on link "Announcement •" at bounding box center [39, 172] width 63 height 43
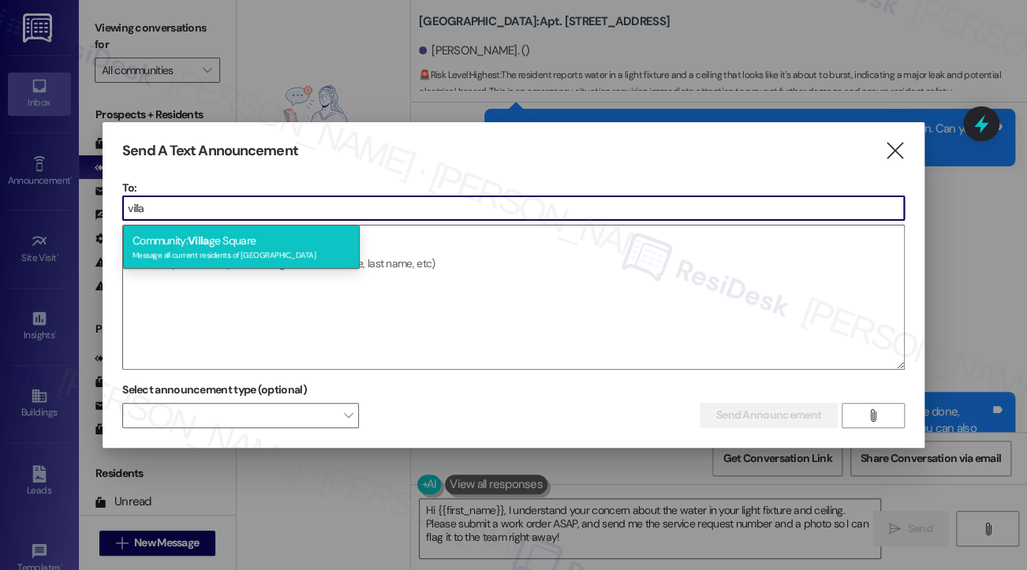
type input "villa"
click at [244, 243] on div "Community: [GEOGRAPHIC_DATA] Message all current residents of [GEOGRAPHIC_DATA]" at bounding box center [241, 247] width 237 height 45
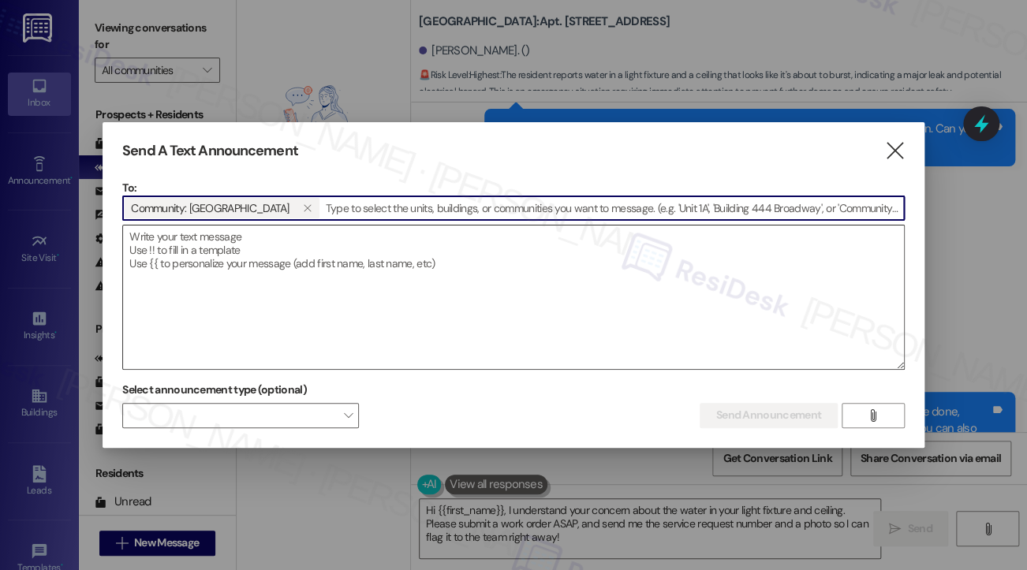
click at [287, 239] on textarea at bounding box center [513, 298] width 781 height 144
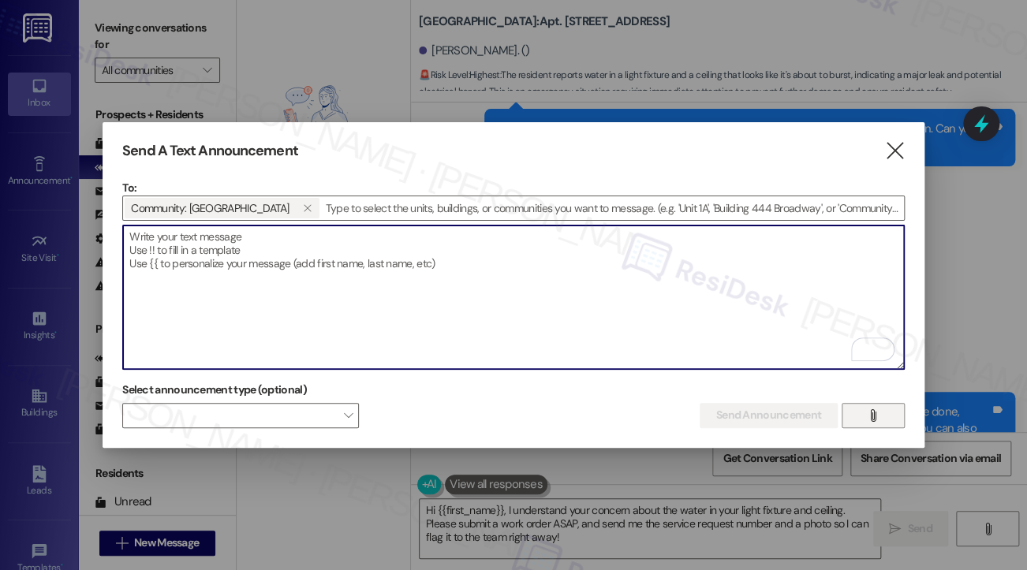
click at [883, 411] on button "" at bounding box center [872, 415] width 63 height 25
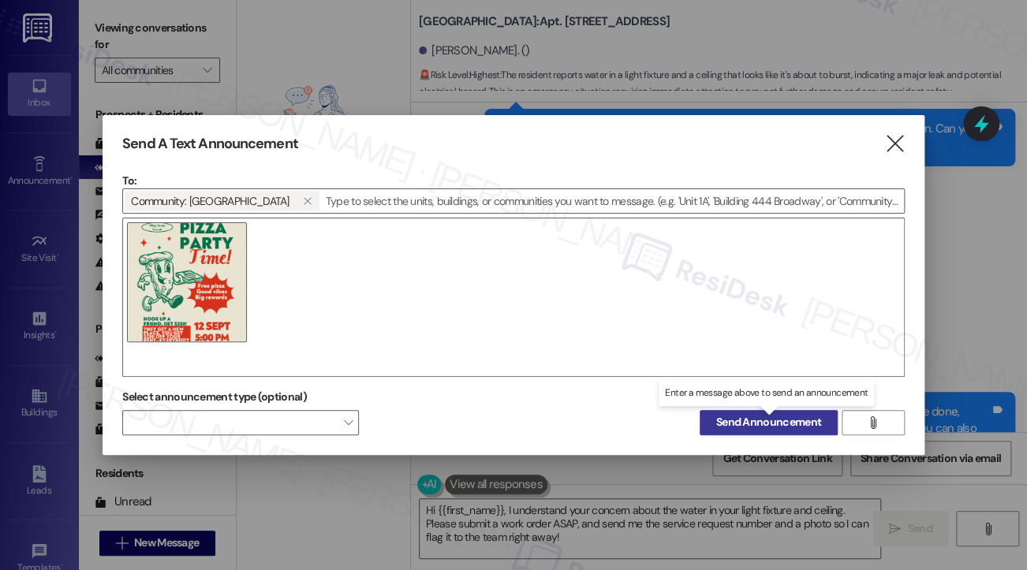
click at [744, 416] on span "Send Announcement" at bounding box center [768, 422] width 105 height 17
